Goal: Navigation & Orientation: Find specific page/section

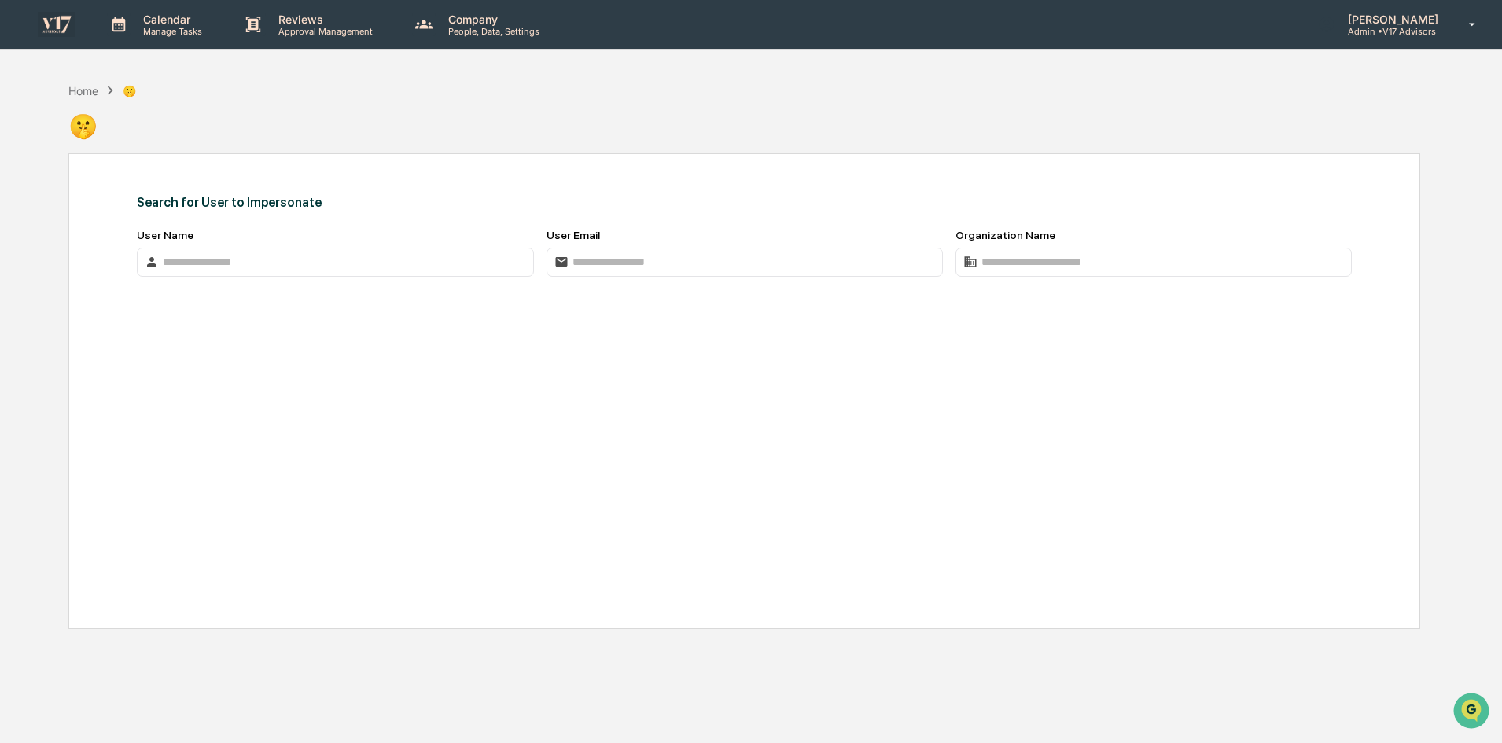
click at [480, 133] on div "Home 🤫 🤫" at bounding box center [744, 114] width 1352 height 79
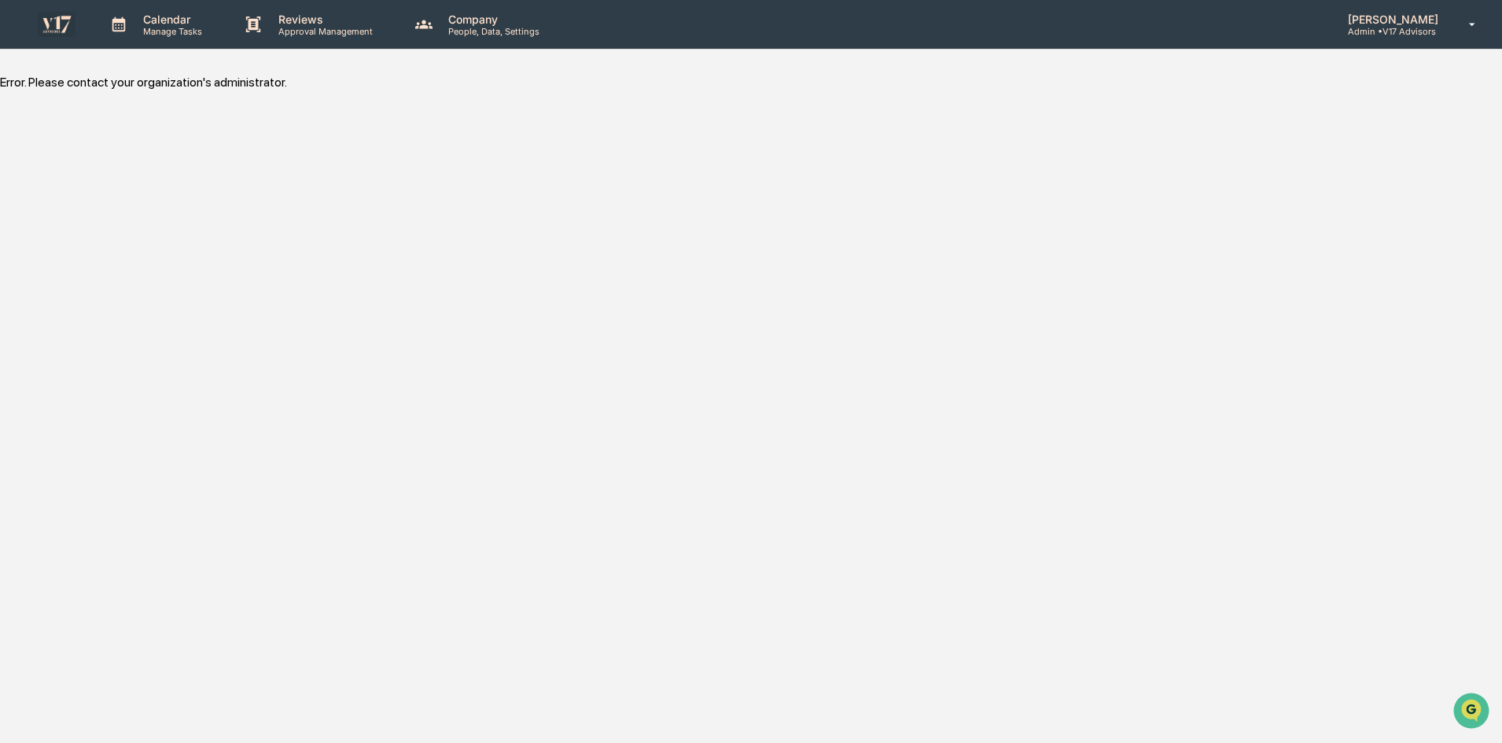
click at [59, 31] on img at bounding box center [57, 24] width 38 height 24
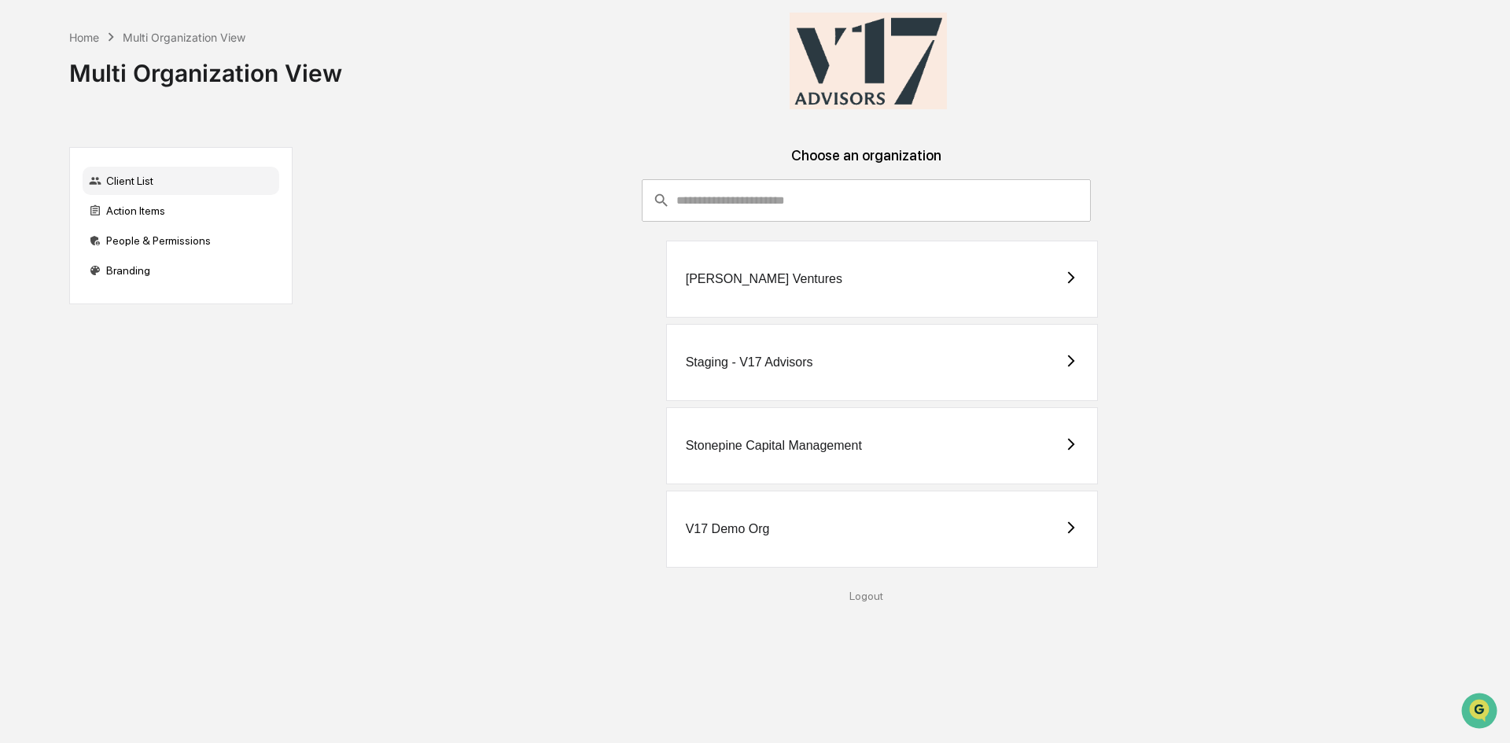
click at [794, 436] on div "Stonepine Capital Management" at bounding box center [882, 445] width 433 height 77
